Goal: Communication & Community: Answer question/provide support

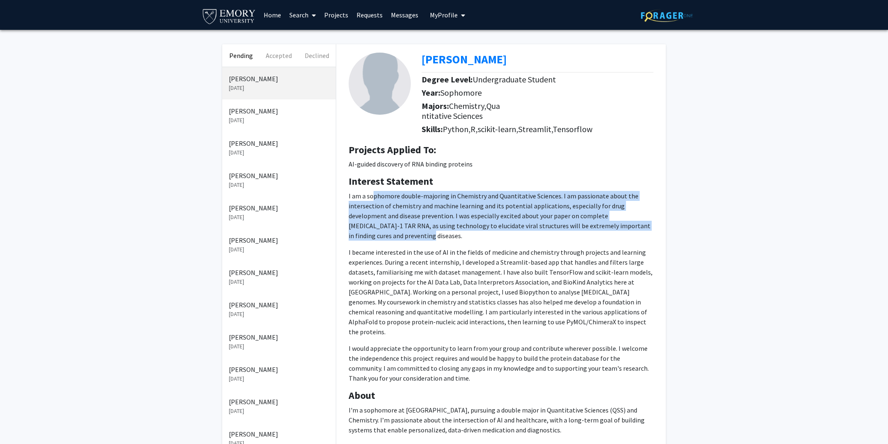
scroll to position [4, 0]
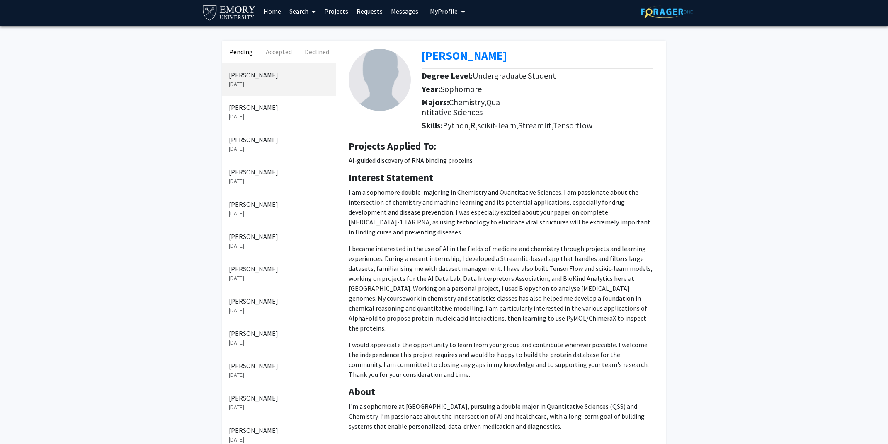
click at [747, 128] on div "Pending Accepted Declined Shourya Soni Aug 31, 2025 Vaahini Badre Narayanan Aug…" at bounding box center [444, 345] width 888 height 638
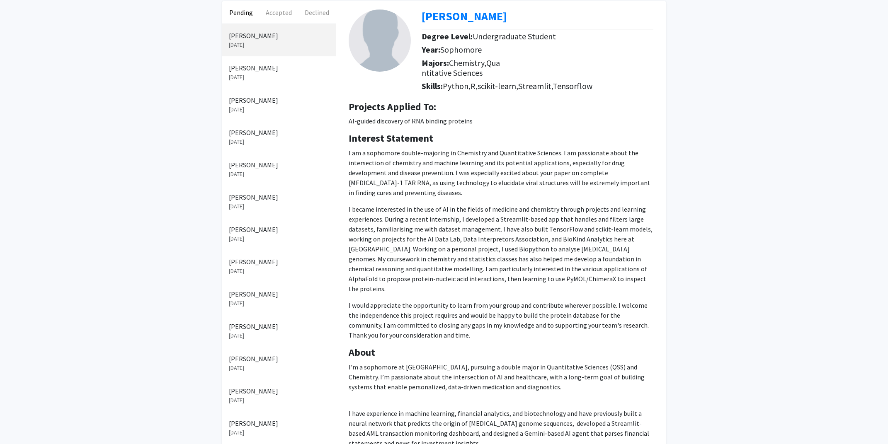
scroll to position [44, 0]
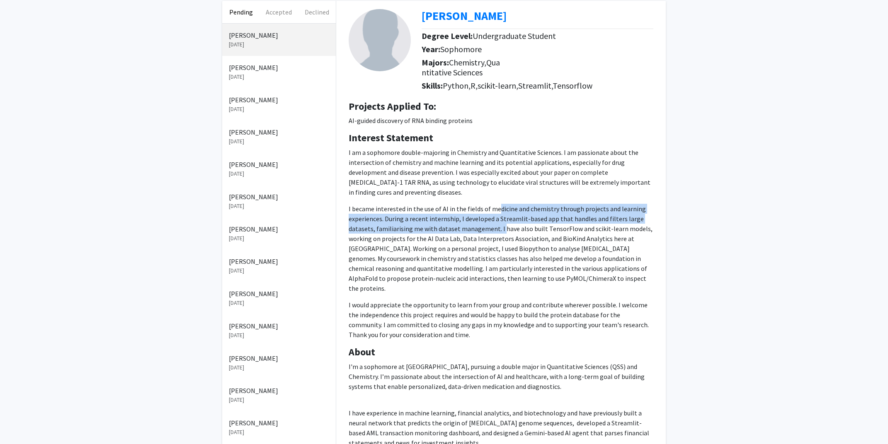
drag, startPoint x: 494, startPoint y: 201, endPoint x: 500, endPoint y: 221, distance: 21.2
click at [500, 221] on p "I became interested in the use of AI in the fields of medicine and chemistry th…" at bounding box center [501, 249] width 305 height 90
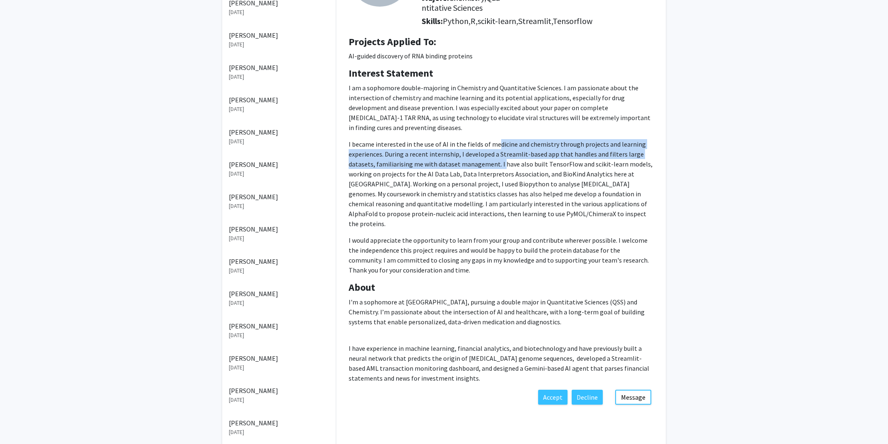
scroll to position [106, 0]
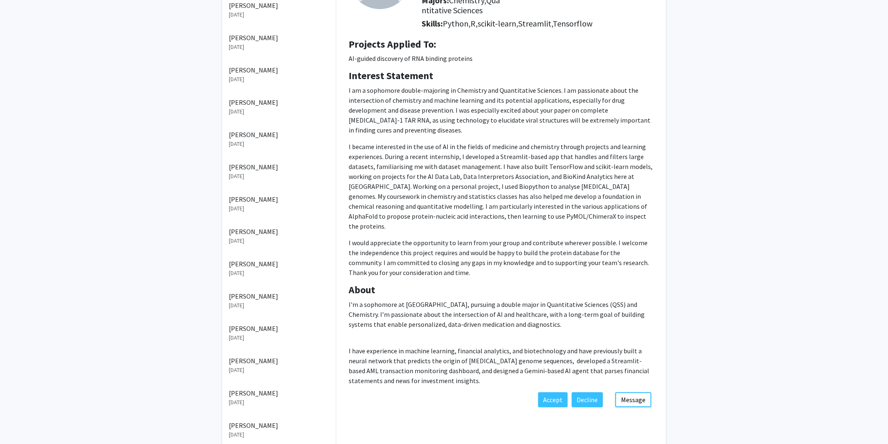
click at [556, 195] on p "I became interested in the use of AI in the fields of medicine and chemistry th…" at bounding box center [501, 187] width 305 height 90
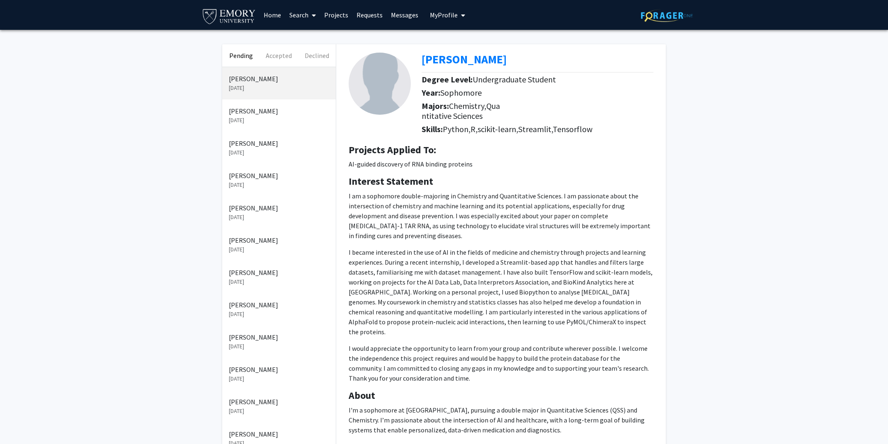
scroll to position [0, 0]
click at [472, 50] on div "Shourya Soni Degree Level: Undergraduate Student Year: Sophomore Majors: Chemis…" at bounding box center [500, 90] width 317 height 93
click at [469, 58] on b "[PERSON_NAME]" at bounding box center [463, 59] width 85 height 15
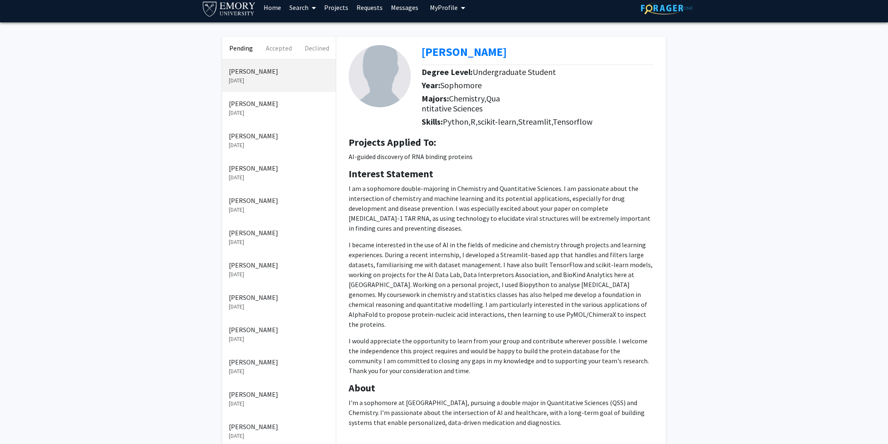
click at [725, 200] on div "Pending Accepted Declined Shourya Soni Aug 31, 2025 Vaahini Badre Narayanan Aug…" at bounding box center [444, 341] width 888 height 638
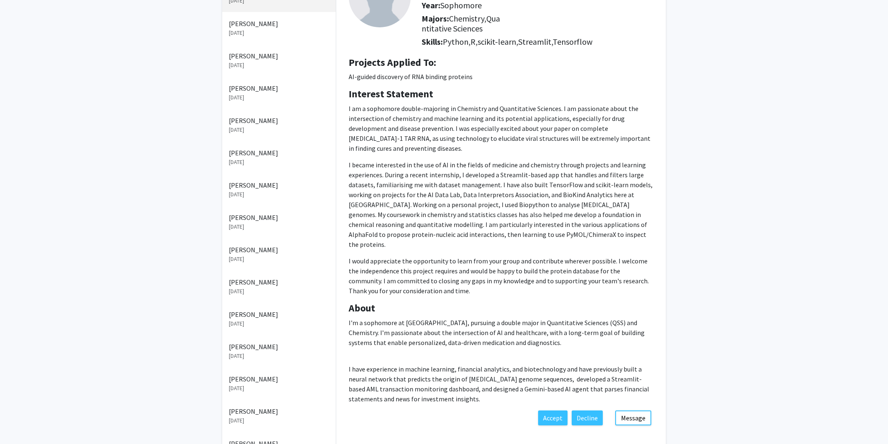
scroll to position [89, 0]
click at [545, 207] on p "I became interested in the use of AI in the fields of medicine and chemistry th…" at bounding box center [501, 203] width 305 height 90
click at [385, 162] on p "I became interested in the use of AI in the fields of medicine and chemistry th…" at bounding box center [501, 203] width 305 height 90
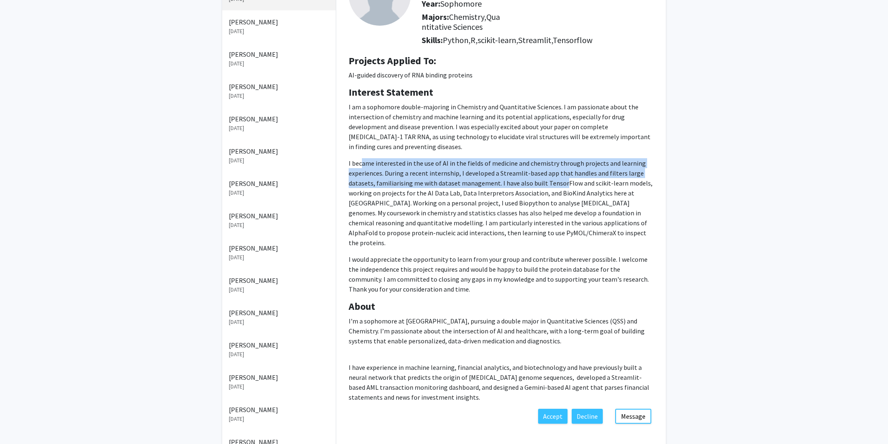
drag, startPoint x: 363, startPoint y: 156, endPoint x: 559, endPoint y: 177, distance: 197.2
click at [559, 171] on p "I became interested in the use of AI in the fields of medicine and chemistry th…" at bounding box center [501, 203] width 305 height 90
click at [559, 177] on p "I became interested in the use of AI in the fields of medicine and chemistry th…" at bounding box center [501, 203] width 305 height 90
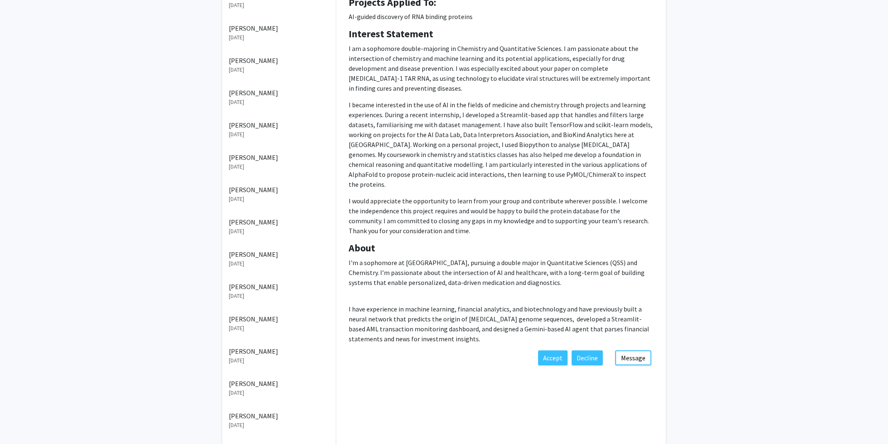
scroll to position [172, 0]
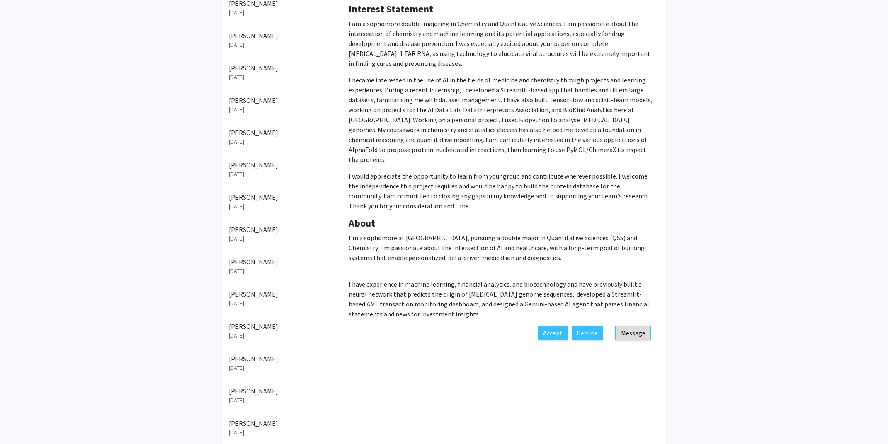
click at [634, 326] on button "Message" at bounding box center [633, 333] width 36 height 15
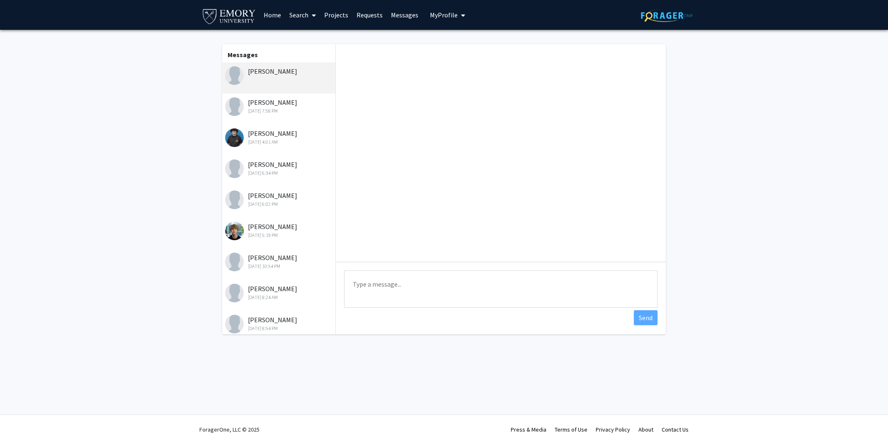
click at [426, 294] on textarea "Type a message" at bounding box center [500, 289] width 313 height 37
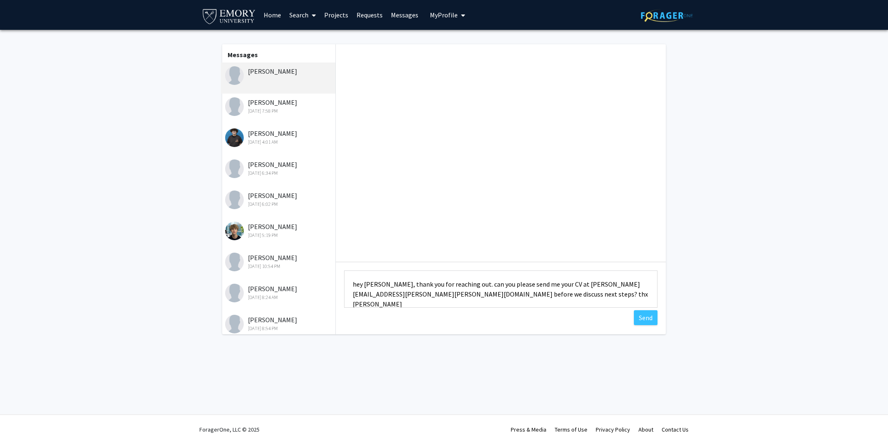
type textarea "hey Shourya, thank you for reaching out. can you please send me your CV at Char…"
click at [660, 320] on div "Type a message hey Shourya, thank you for reaching out. can you please send me …" at bounding box center [501, 189] width 330 height 290
click at [656, 321] on button "Send" at bounding box center [646, 317] width 24 height 15
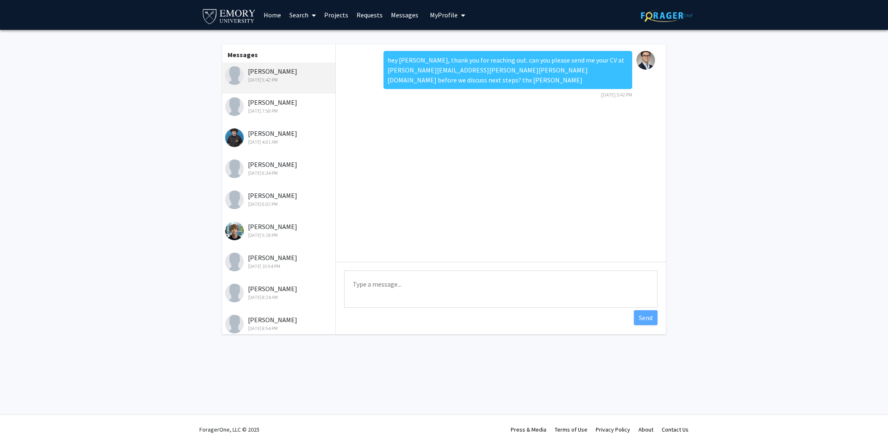
drag, startPoint x: 850, startPoint y: 11, endPoint x: 848, endPoint y: 1, distance: 10.3
click at [850, 10] on div "Skip navigation Home Search Projects Requests Messages My Profile Charles Bou-N…" at bounding box center [444, 15] width 888 height 30
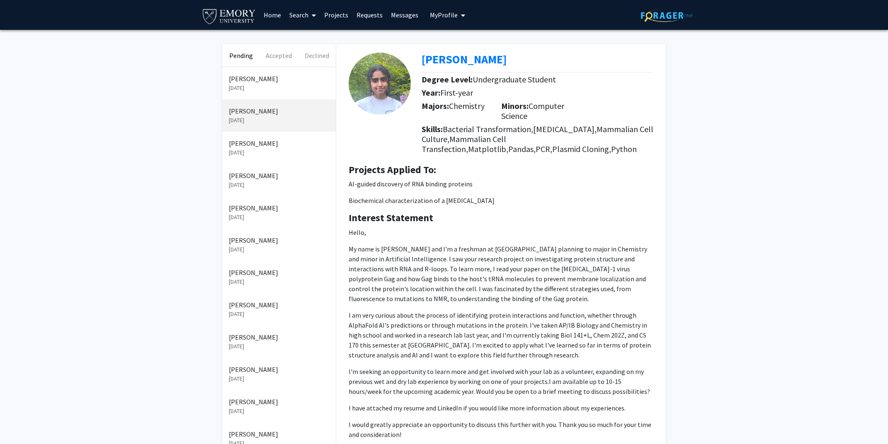
click at [745, 132] on div "Pending Accepted Declined [PERSON_NAME] [DATE] [PERSON_NAME] [DATE] [PERSON_NAM…" at bounding box center [444, 370] width 888 height 680
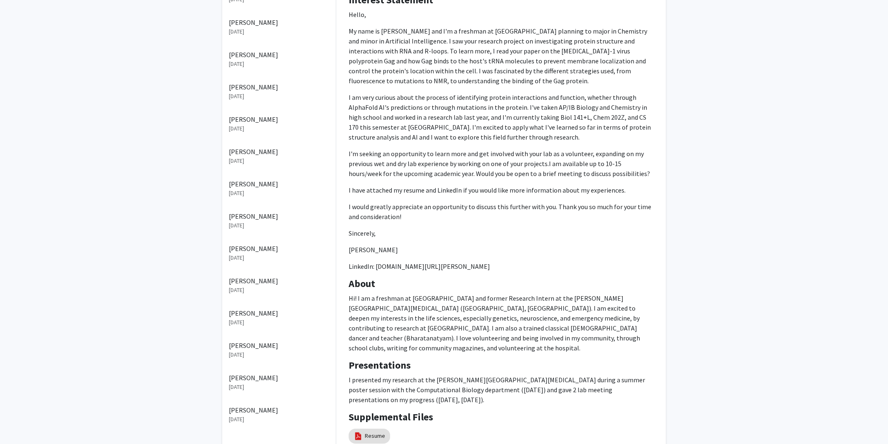
scroll to position [219, 0]
click at [370, 431] on link "Resume" at bounding box center [375, 435] width 20 height 9
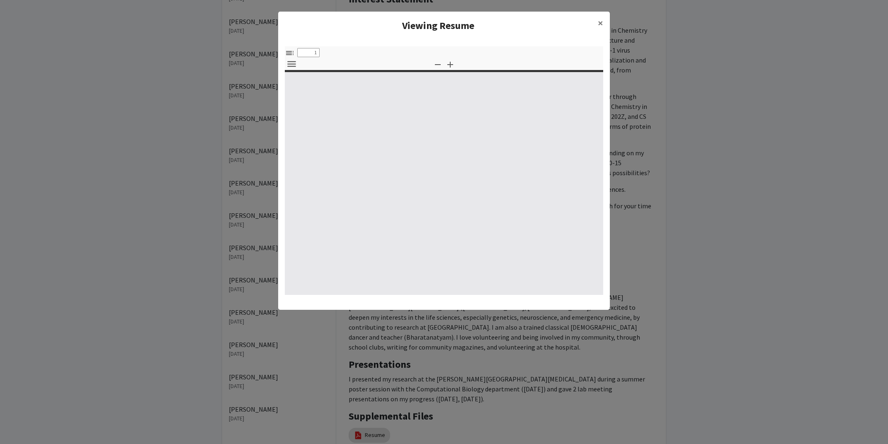
select select "custom"
type input "0"
select select "custom"
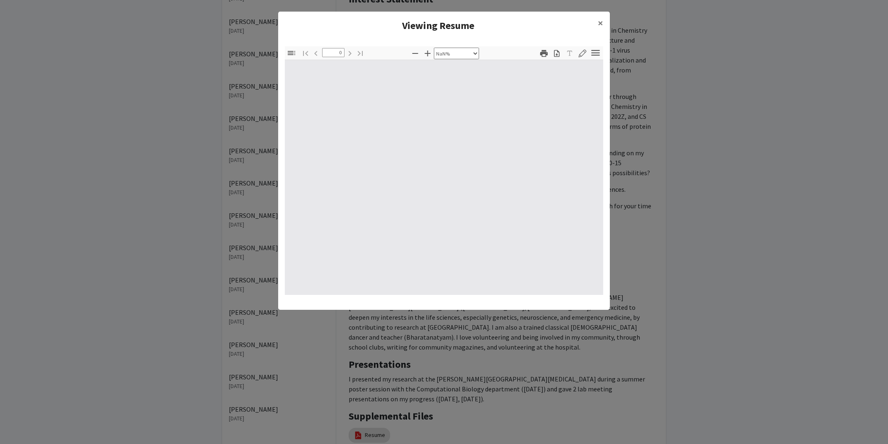
type input "1"
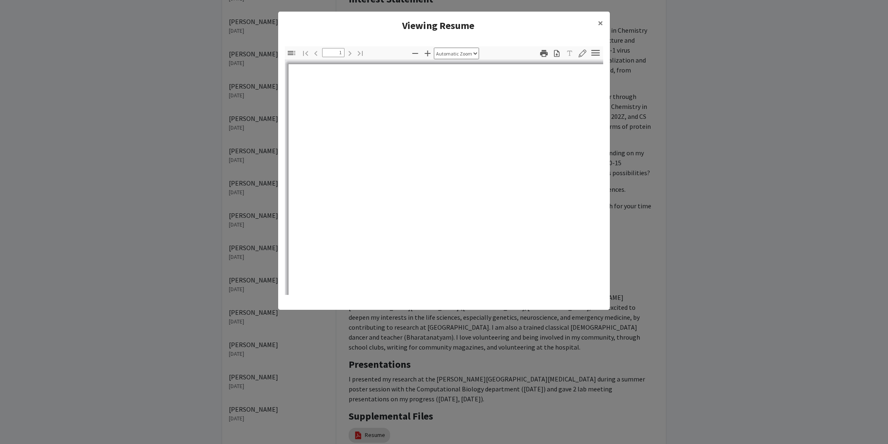
select select "auto"
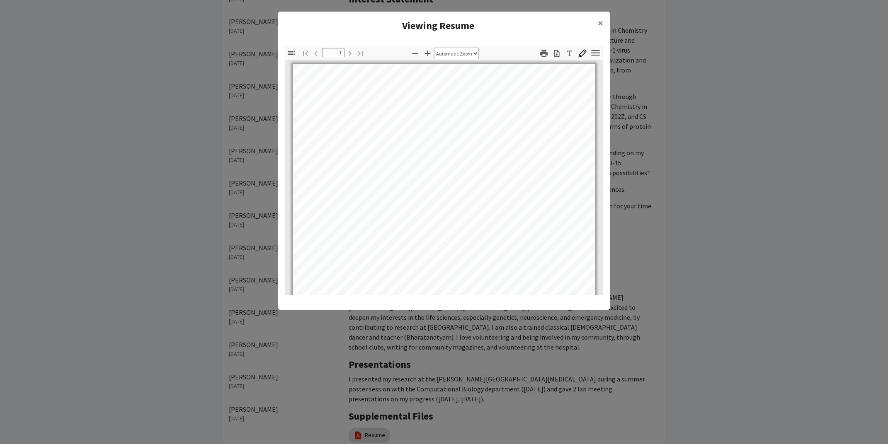
click at [557, 53] on icon "button" at bounding box center [556, 53] width 8 height 8
click at [600, 22] on span "×" at bounding box center [600, 23] width 5 height 13
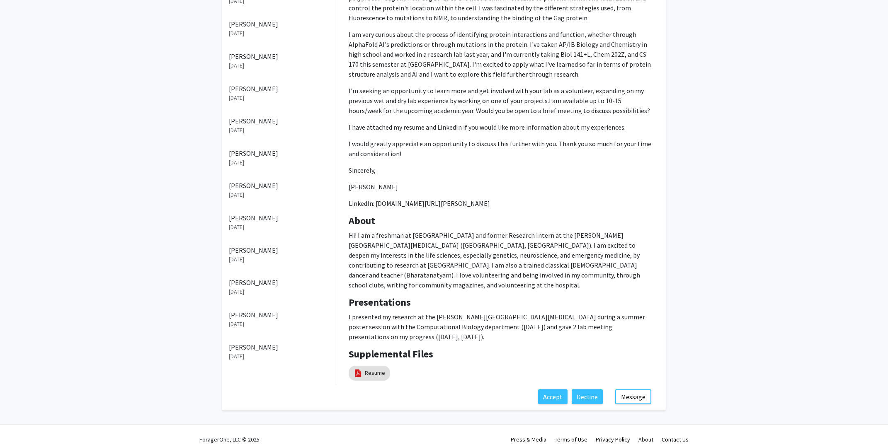
scroll to position [280, 0]
click at [634, 390] on button "Message" at bounding box center [633, 397] width 36 height 15
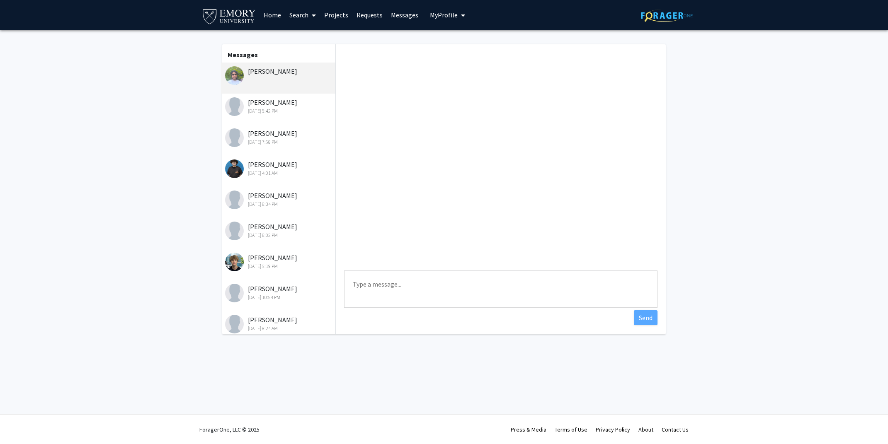
click at [390, 290] on textarea "Type a message" at bounding box center [500, 289] width 313 height 37
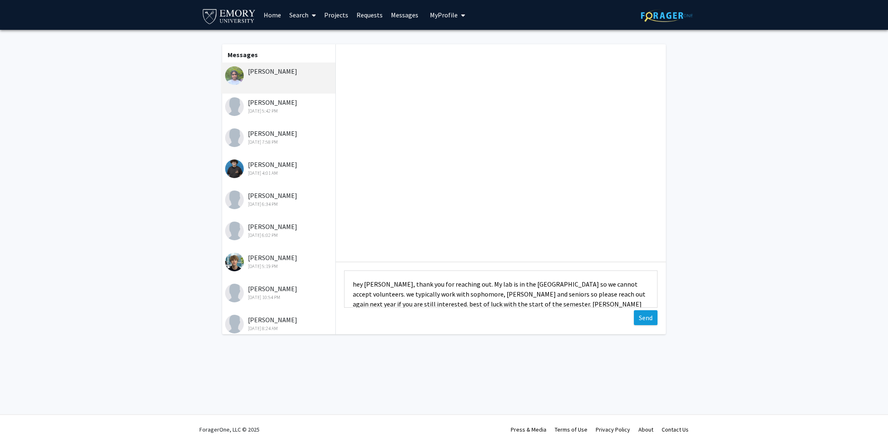
type textarea "hey [PERSON_NAME], thank you for reaching out. My lab is in the [GEOGRAPHIC_DAT…"
click at [646, 322] on button "Send" at bounding box center [646, 317] width 24 height 15
